Goal: Task Accomplishment & Management: Complete application form

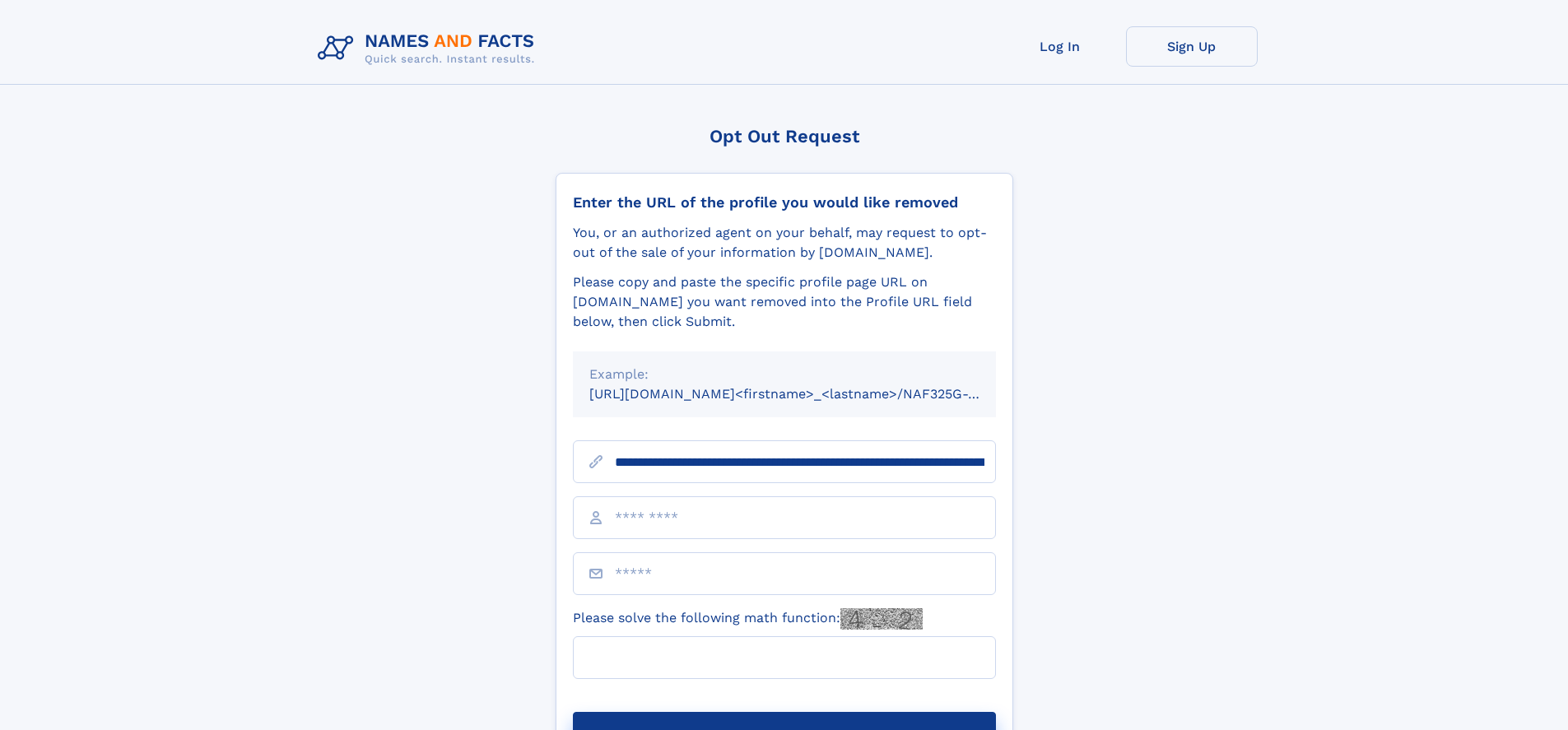
type input "**********"
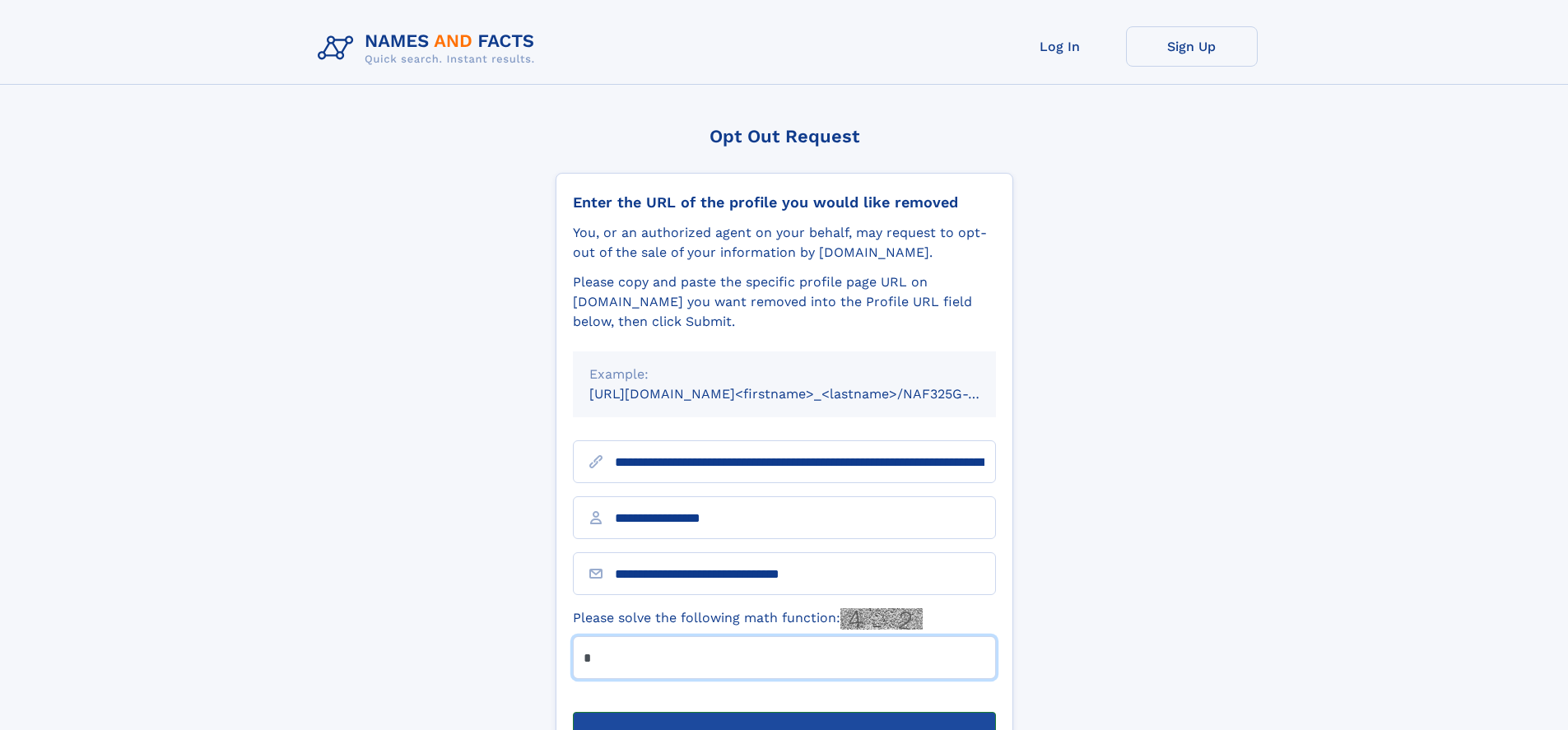
type input "*"
click at [784, 712] on button "Submit Opt Out Request" at bounding box center [784, 738] width 423 height 53
